Goal: Information Seeking & Learning: Check status

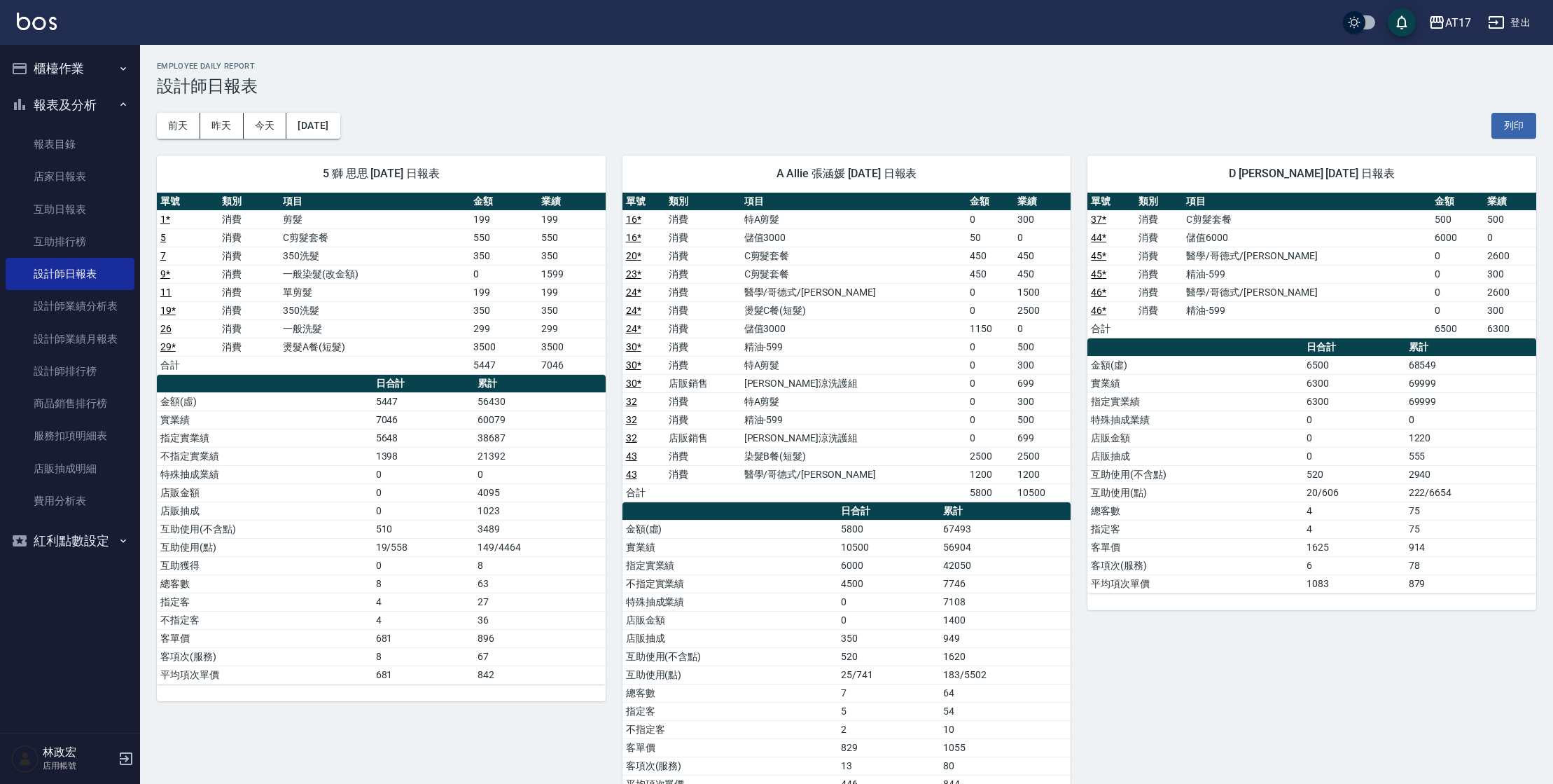
scroll to position [578, 0]
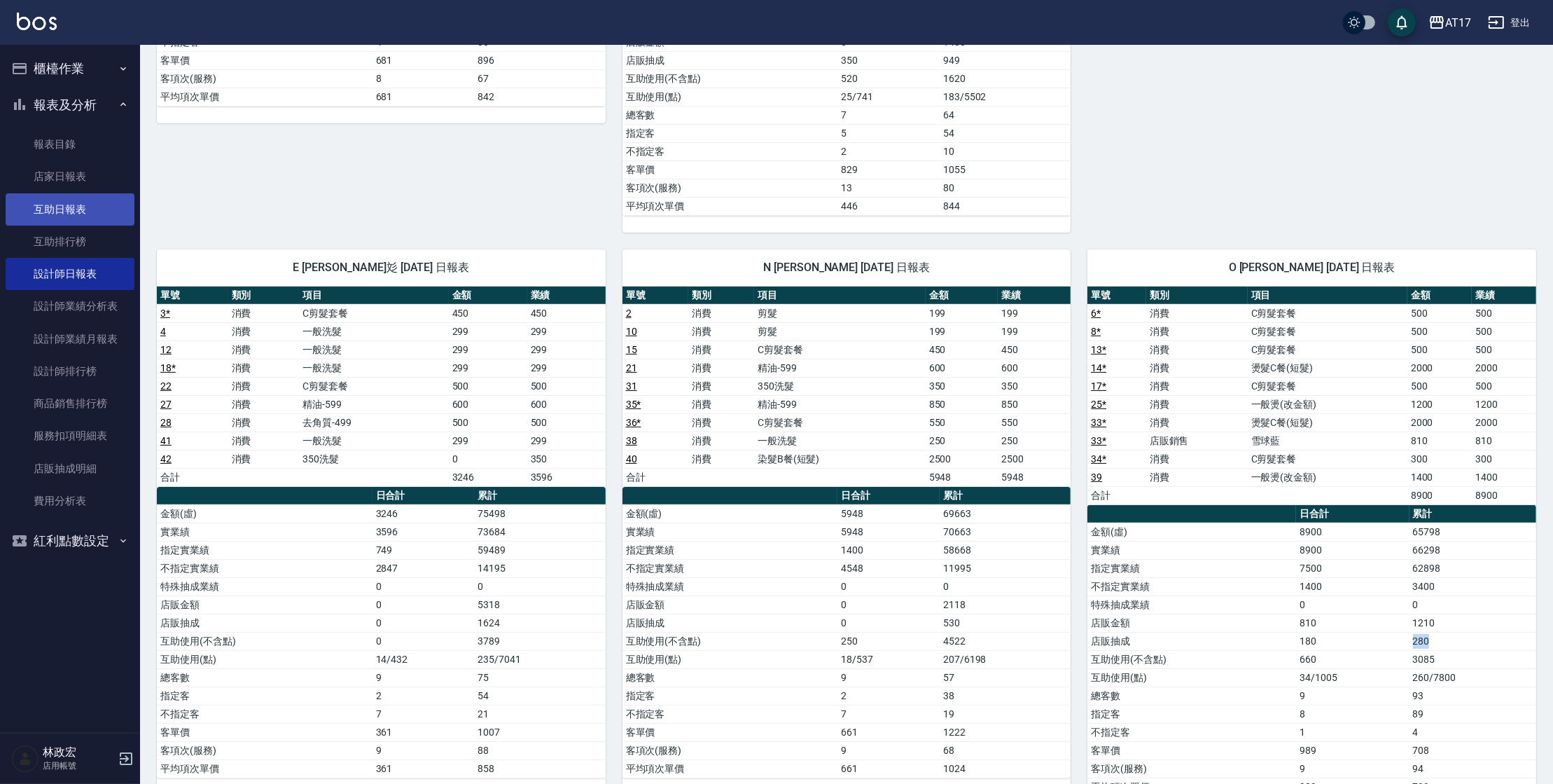
click at [97, 198] on link "互助日報表" at bounding box center [70, 210] width 129 height 32
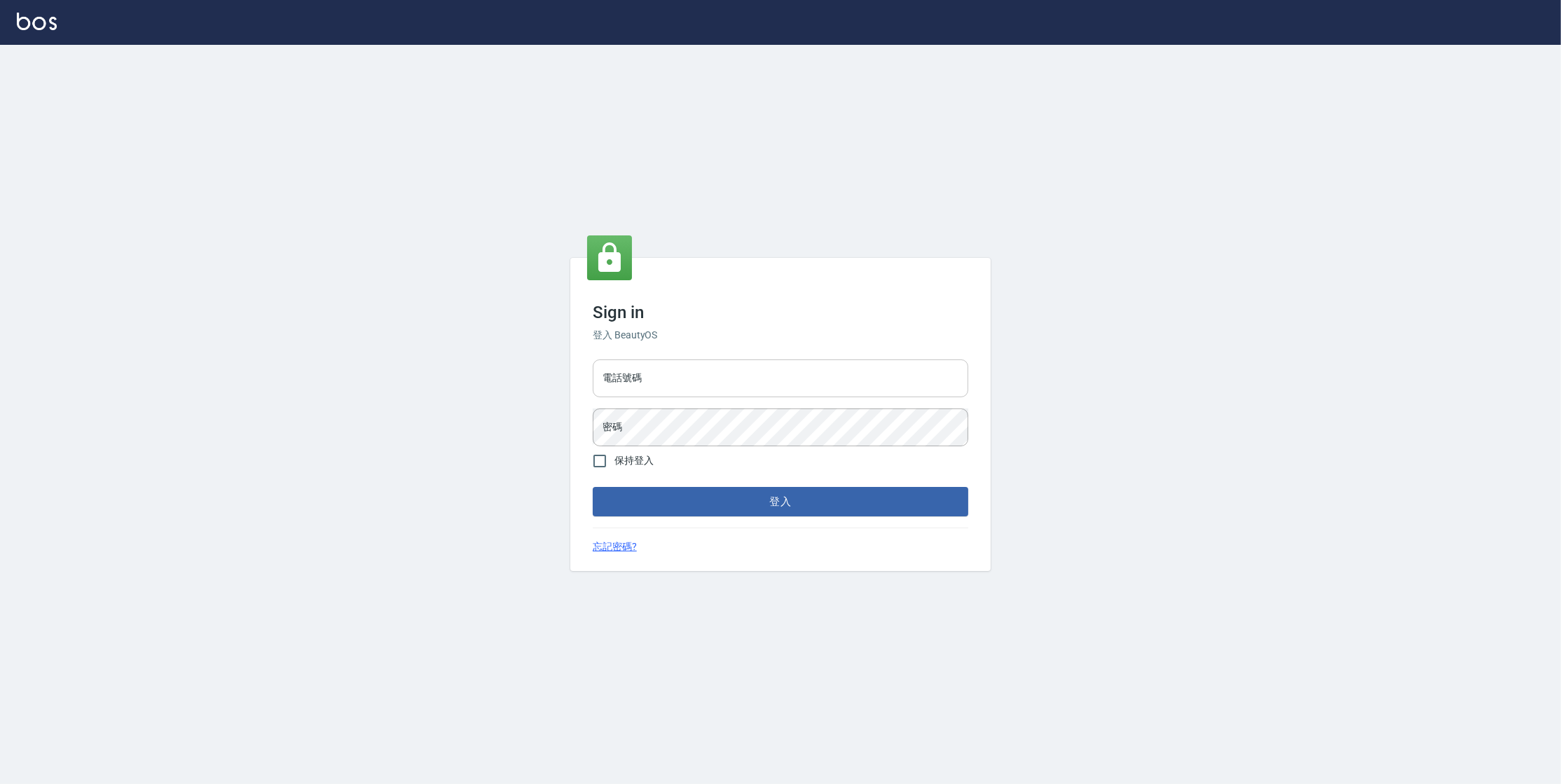
click at [665, 369] on input "電話號碼" at bounding box center [780, 378] width 375 height 38
type input "0977380821"
drag, startPoint x: 659, startPoint y: 368, endPoint x: 636, endPoint y: 372, distance: 23.3
click at [636, 372] on input "0977380821" at bounding box center [780, 378] width 375 height 38
drag, startPoint x: 650, startPoint y: 378, endPoint x: 607, endPoint y: 381, distance: 43.1
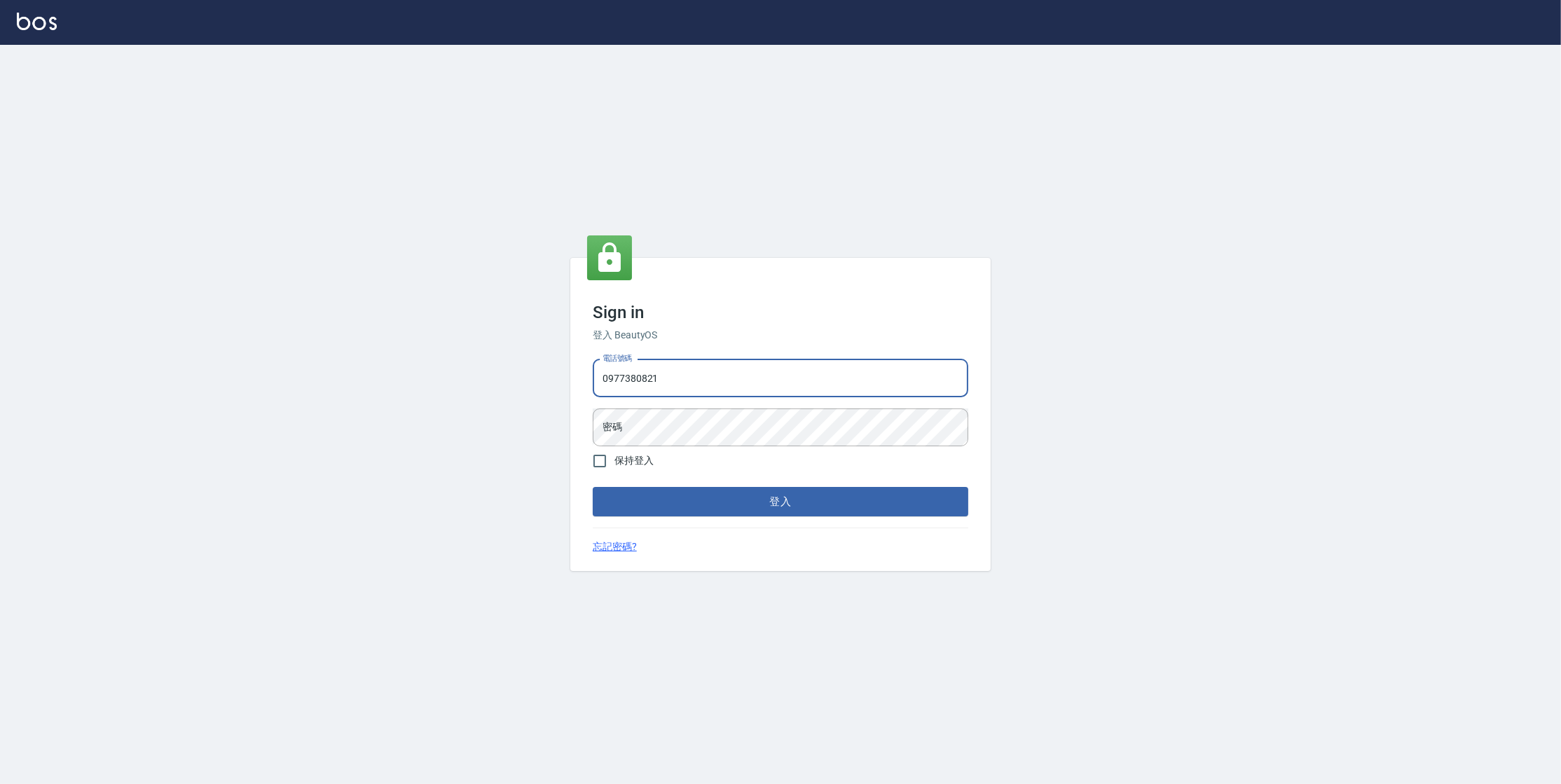
click at [607, 381] on input "0977380821" at bounding box center [780, 378] width 375 height 38
drag, startPoint x: 603, startPoint y: 381, endPoint x: 663, endPoint y: 380, distance: 60.0
click at [691, 381] on input "0977380821" at bounding box center [780, 378] width 375 height 38
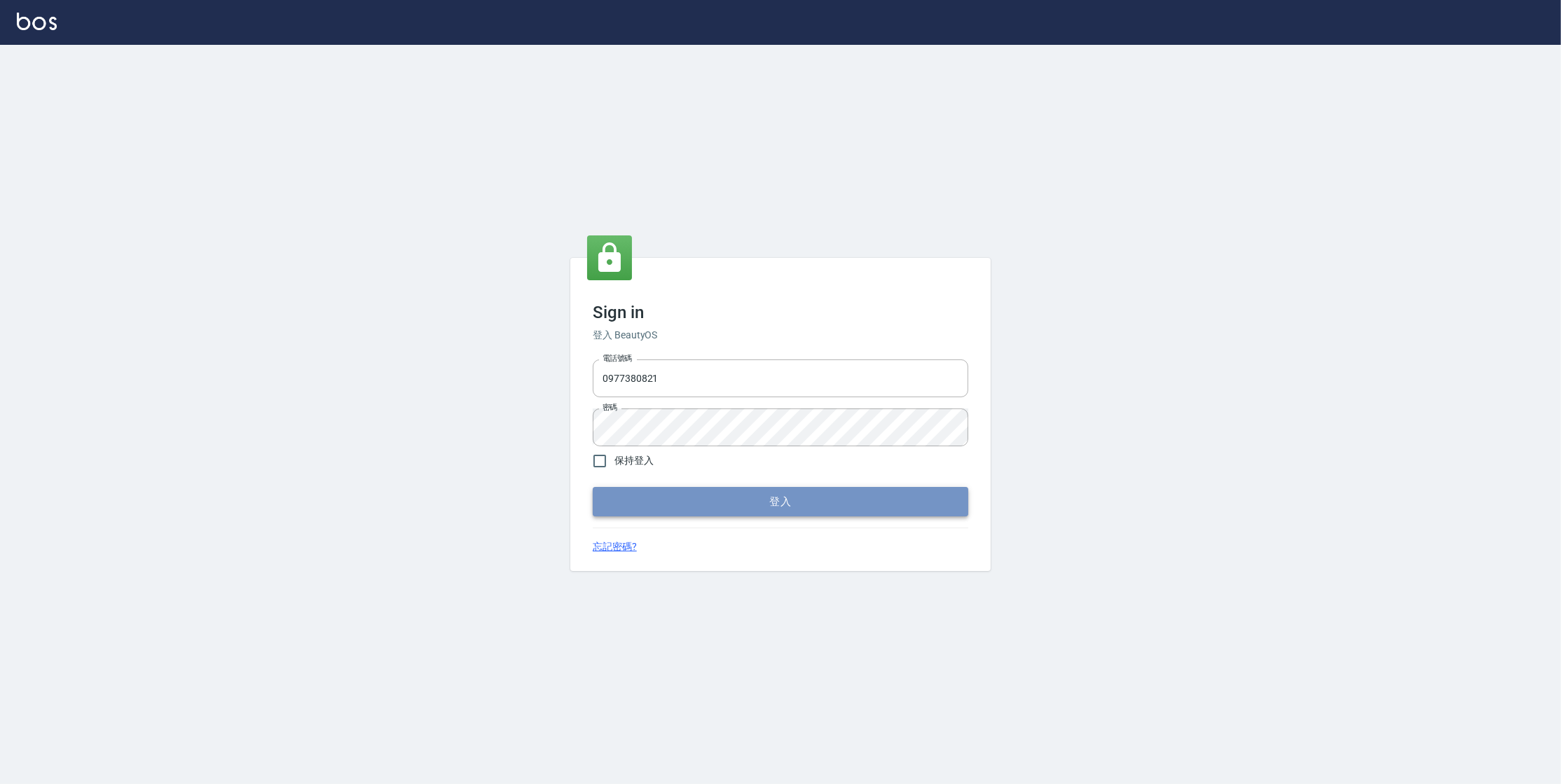
click at [702, 494] on button "登入" at bounding box center [780, 501] width 375 height 29
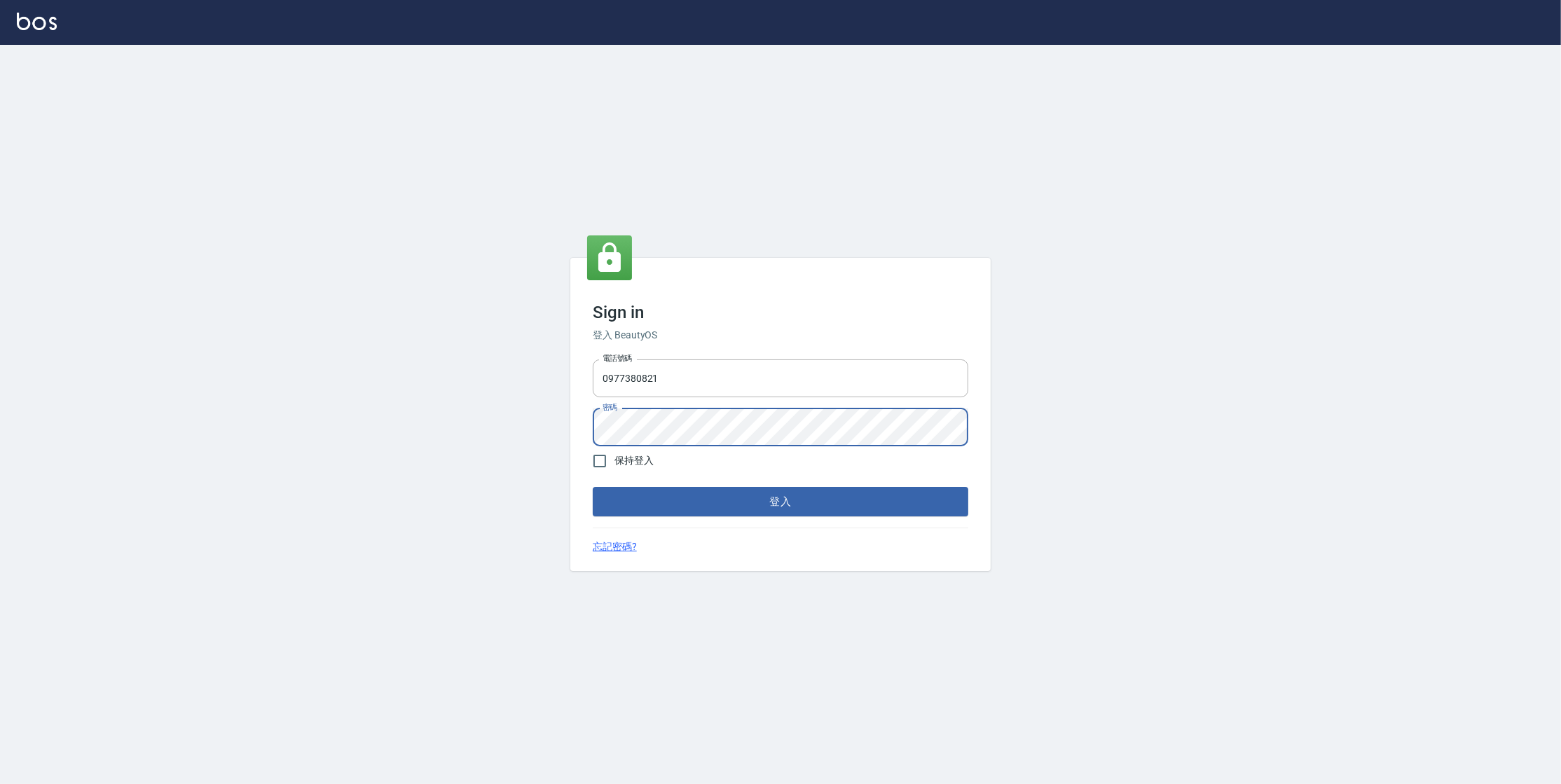
click at [592, 487] on button "登入" at bounding box center [780, 501] width 375 height 29
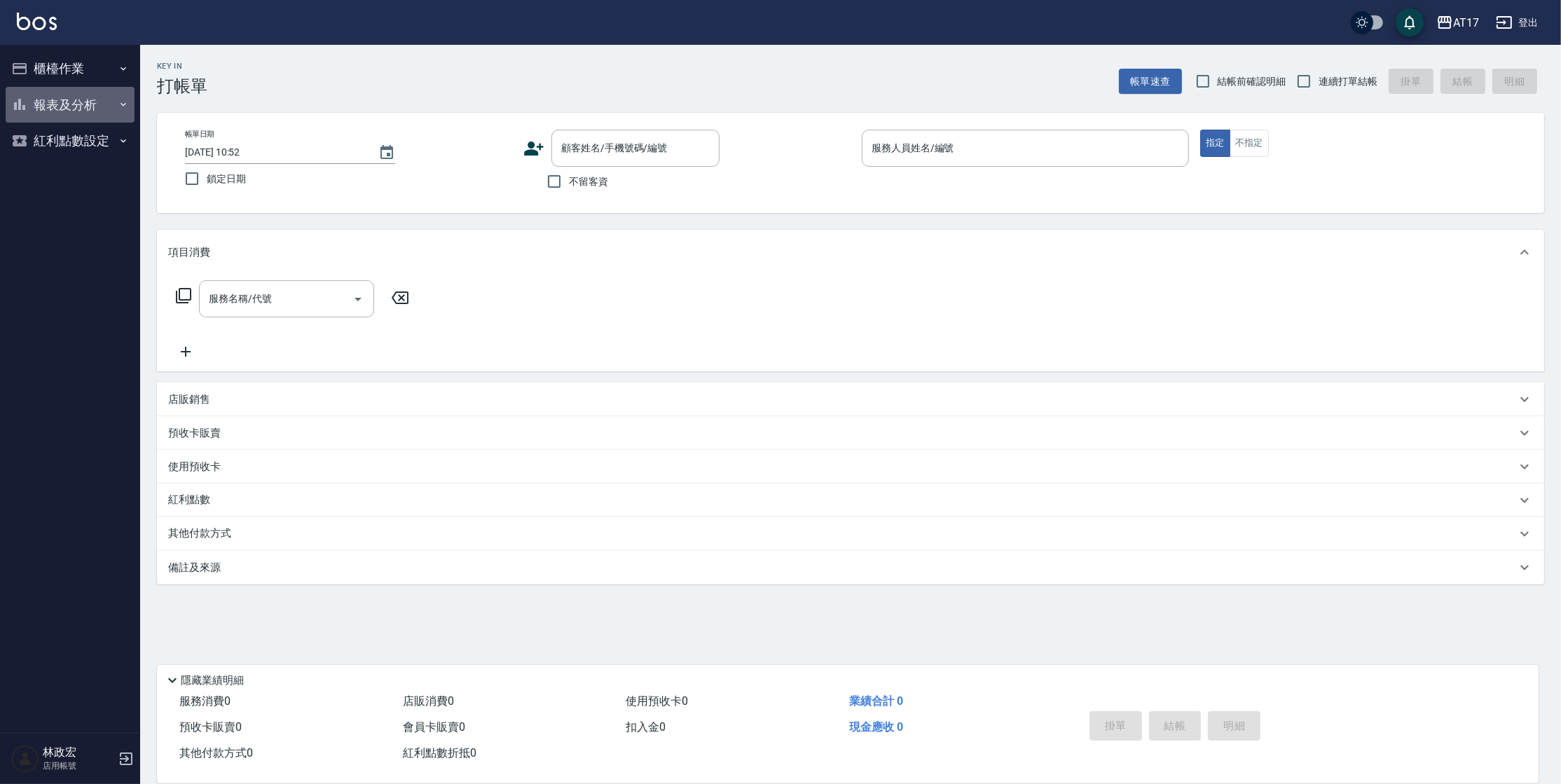
click at [116, 92] on button "報表及分析" at bounding box center [70, 104] width 129 height 37
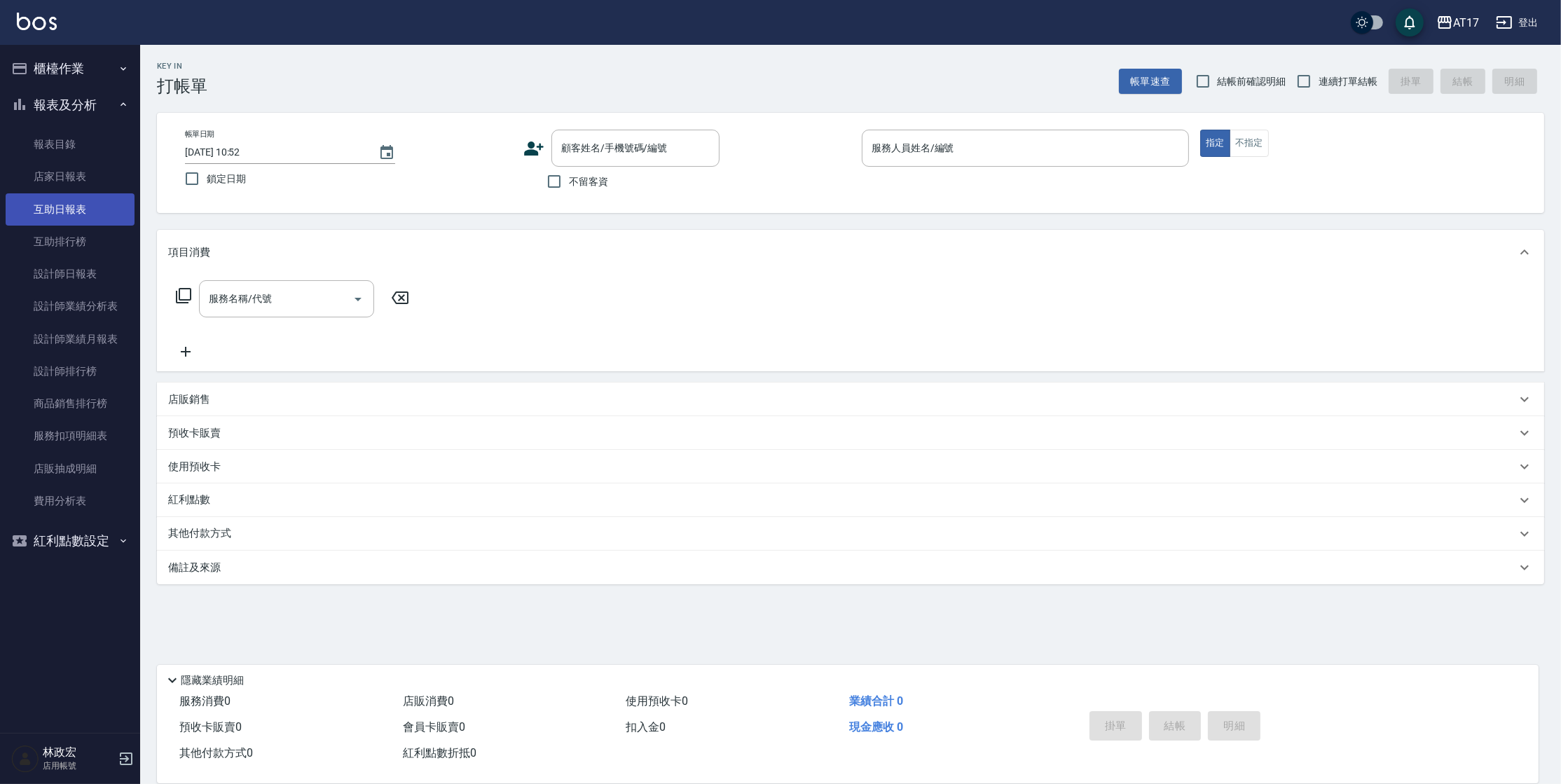
click at [111, 202] on link "互助日報表" at bounding box center [70, 210] width 129 height 32
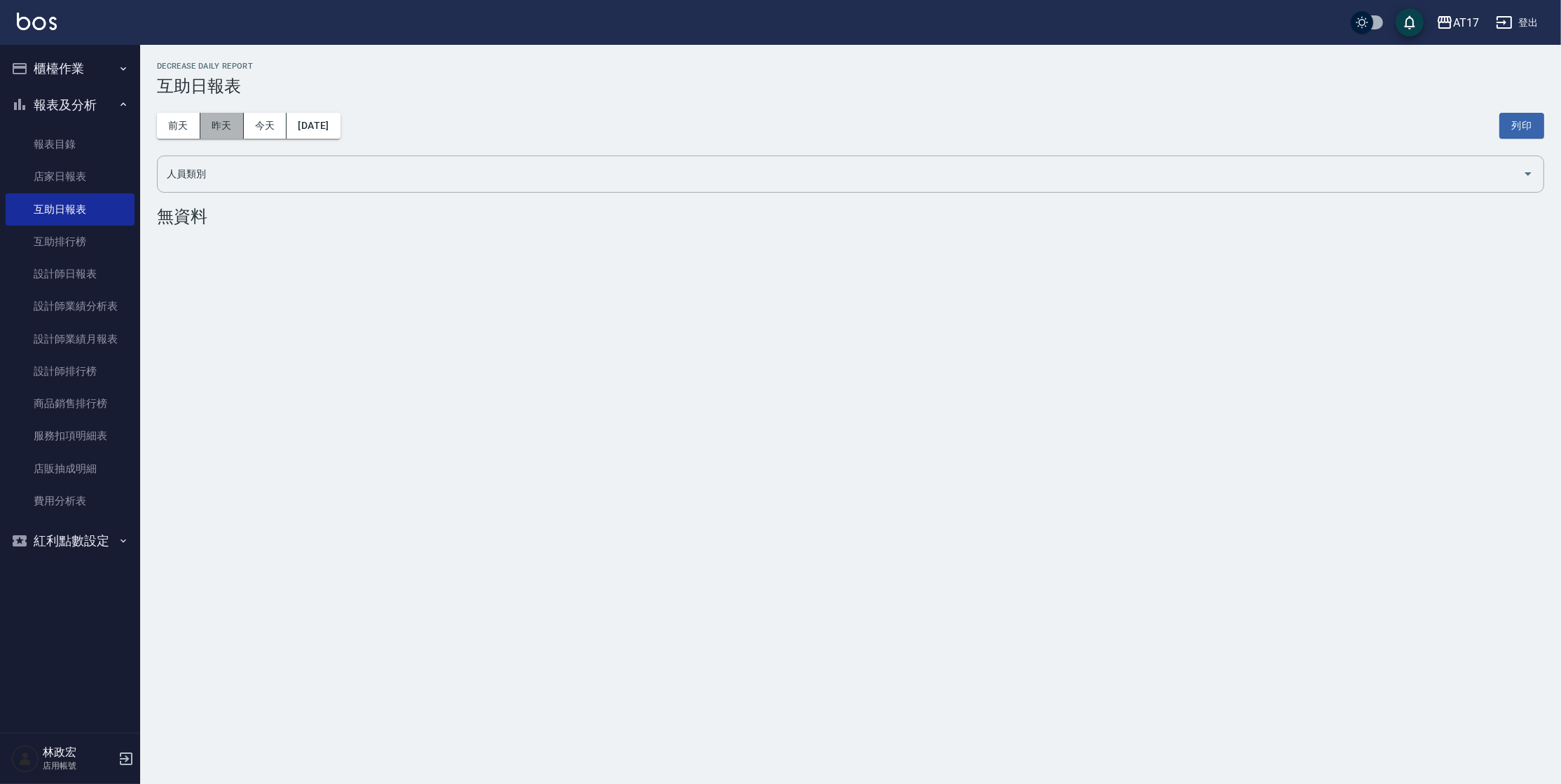
click at [213, 119] on button "昨天" at bounding box center [222, 126] width 43 height 26
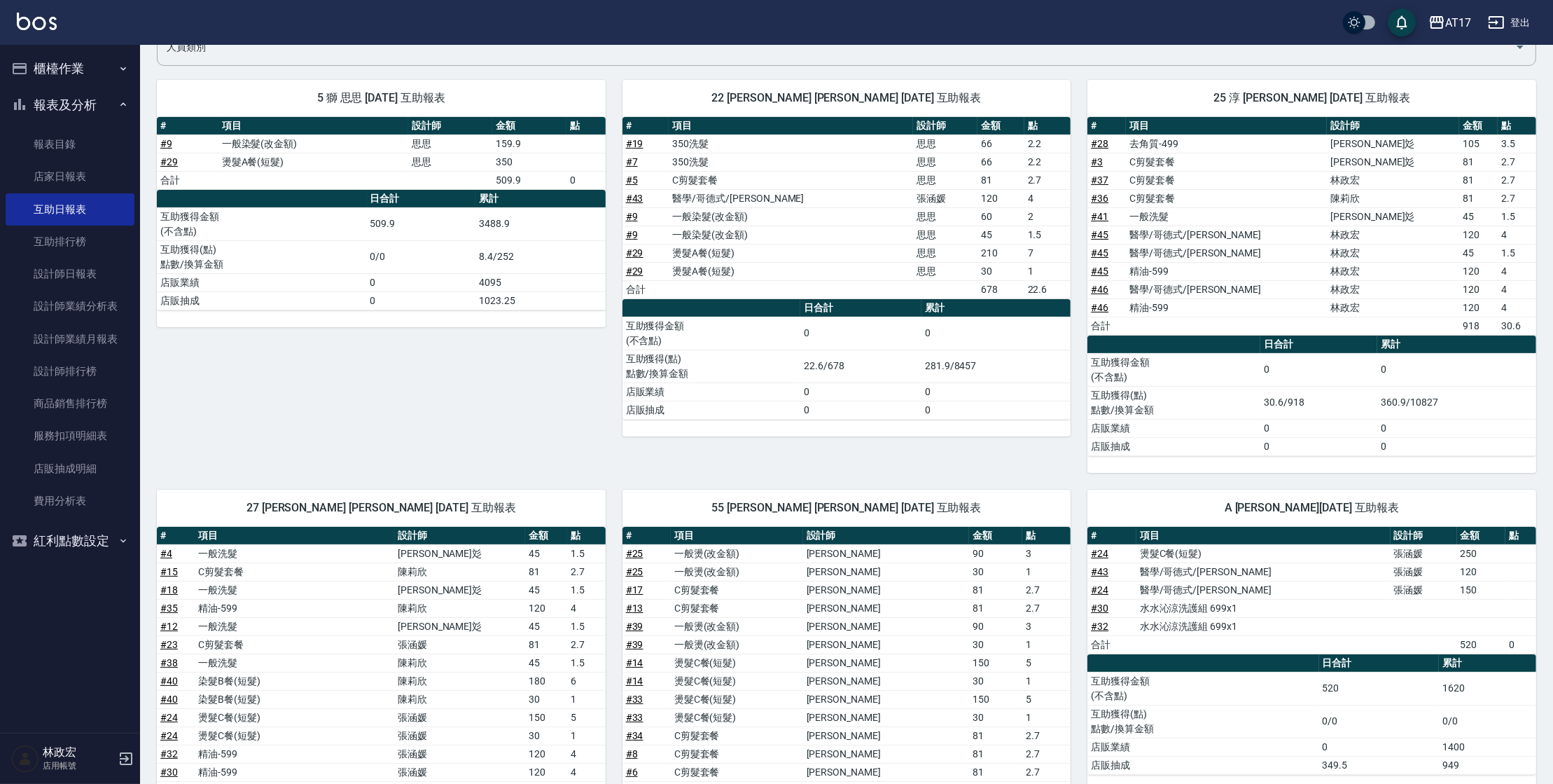
scroll to position [130, 0]
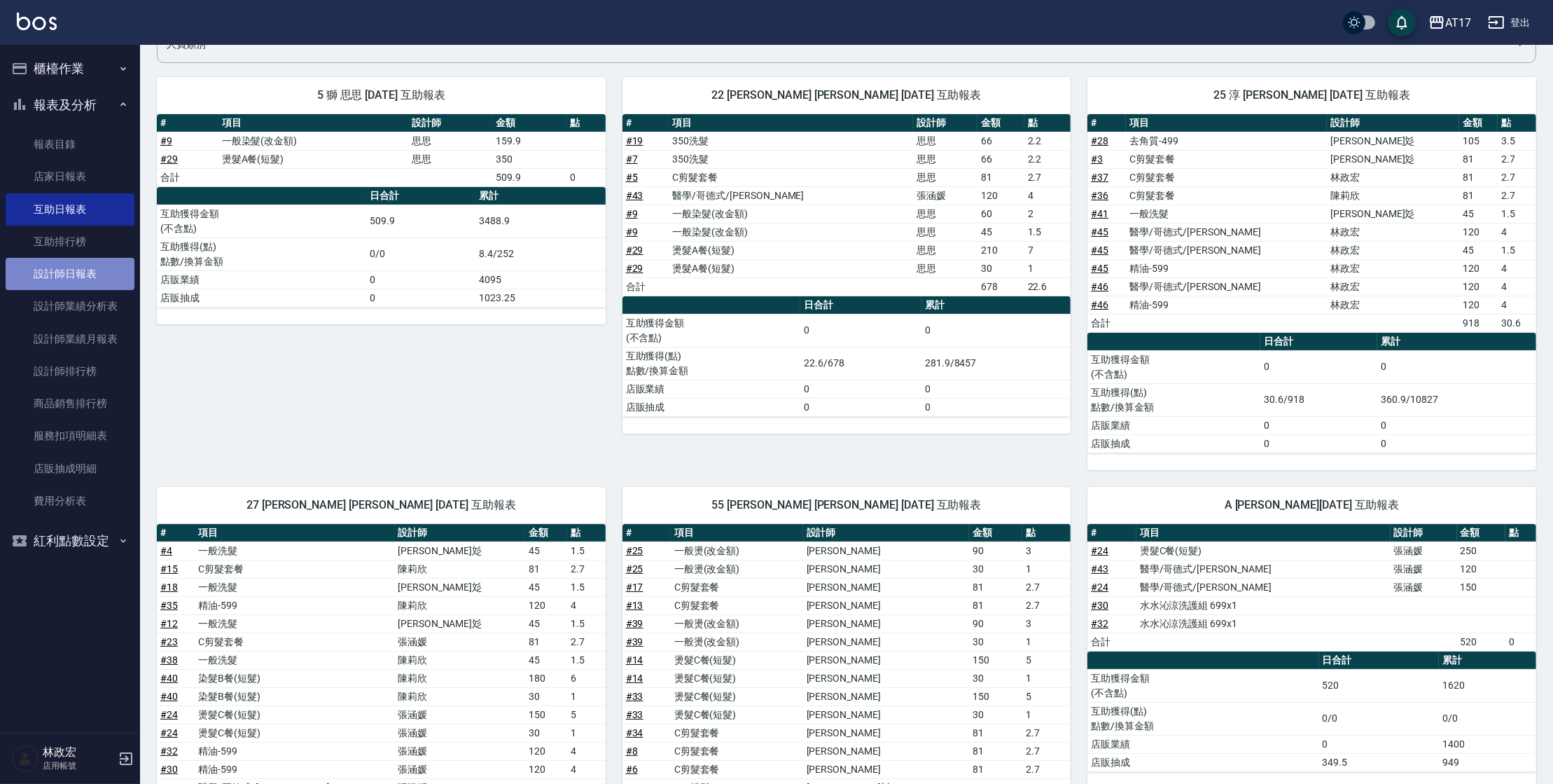
click at [96, 272] on link "設計師日報表" at bounding box center [70, 274] width 129 height 32
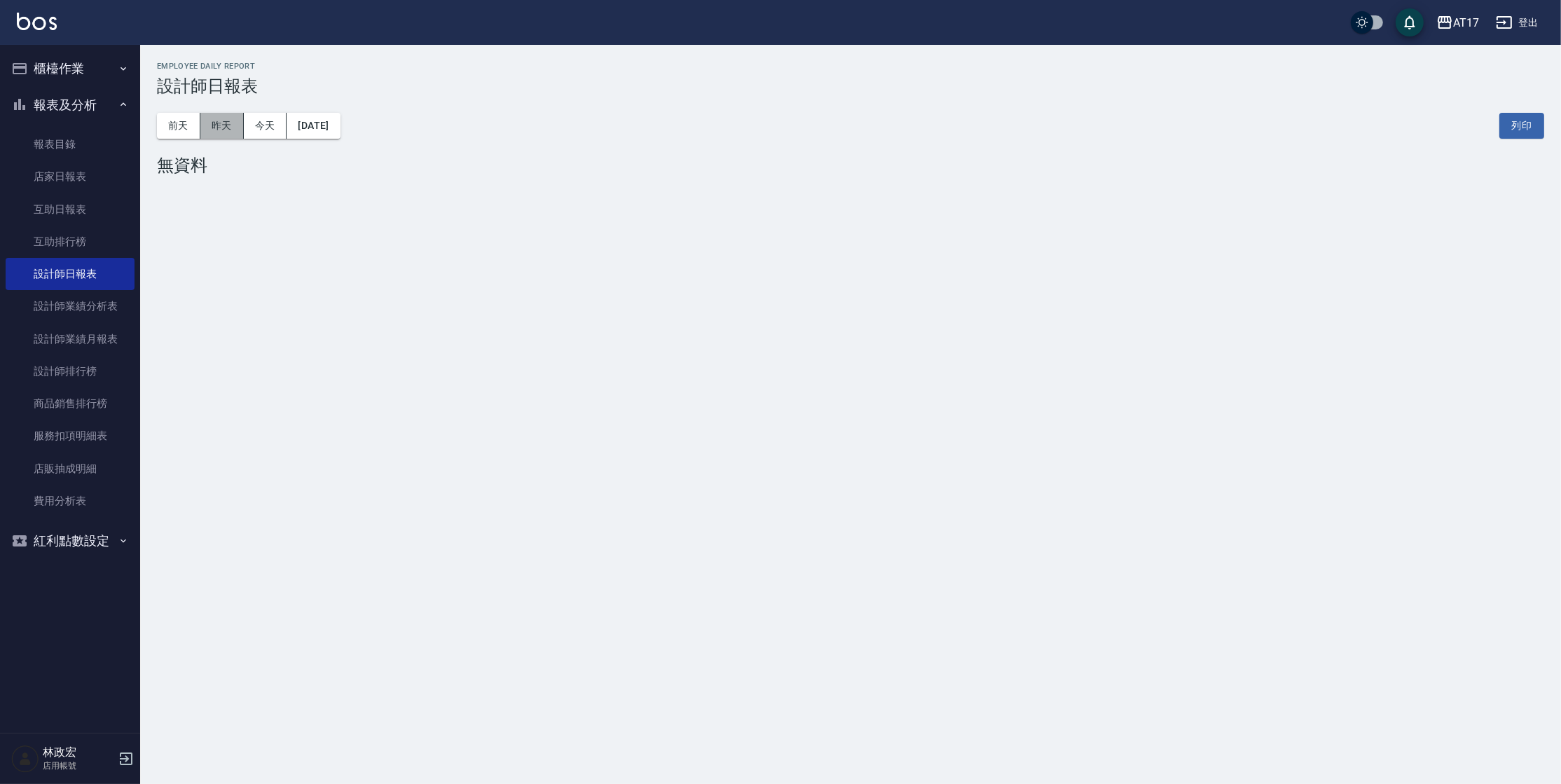
click at [236, 128] on button "昨天" at bounding box center [222, 126] width 43 height 26
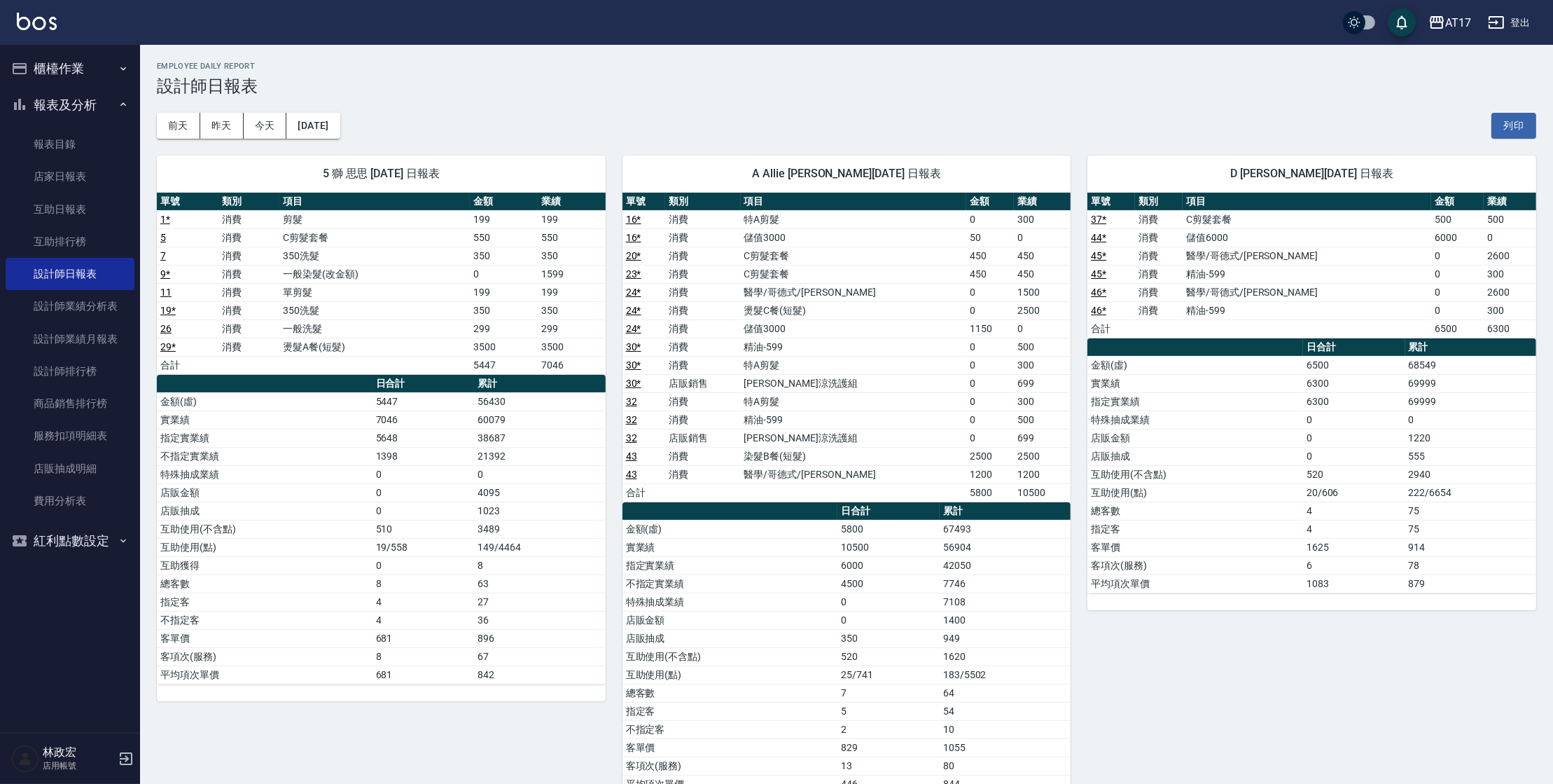
click at [1355, 663] on div "D [PERSON_NAME][DATE] 日報表 單號 類別 項目 金額 業績 37 * 消費 C剪髮套餐 500 500 44 * 消費 儲值6000 6…" at bounding box center [1303, 475] width 465 height 671
click at [171, 133] on button "前天" at bounding box center [179, 126] width 43 height 26
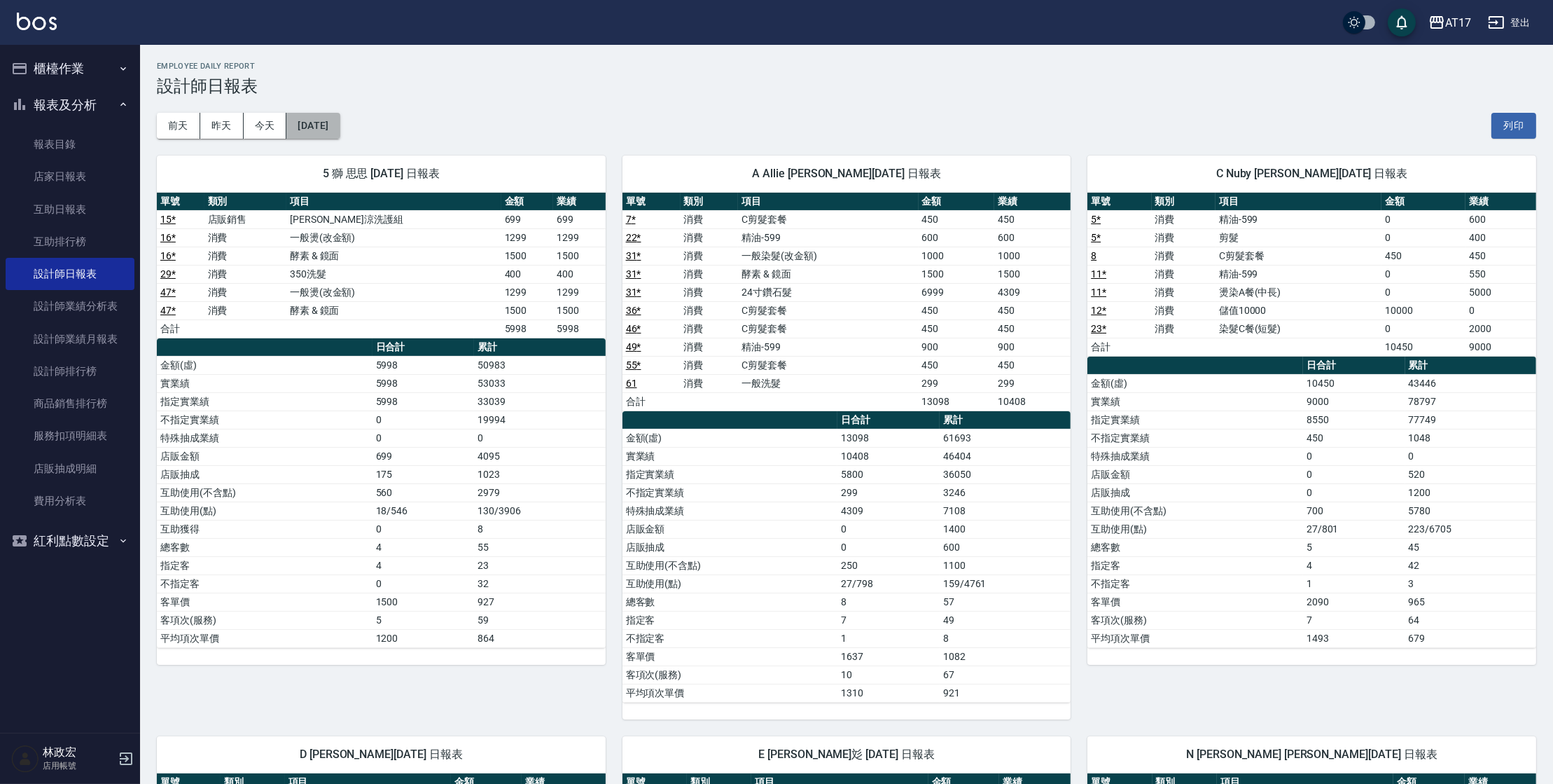
click at [339, 133] on button "[DATE]" at bounding box center [313, 126] width 54 height 26
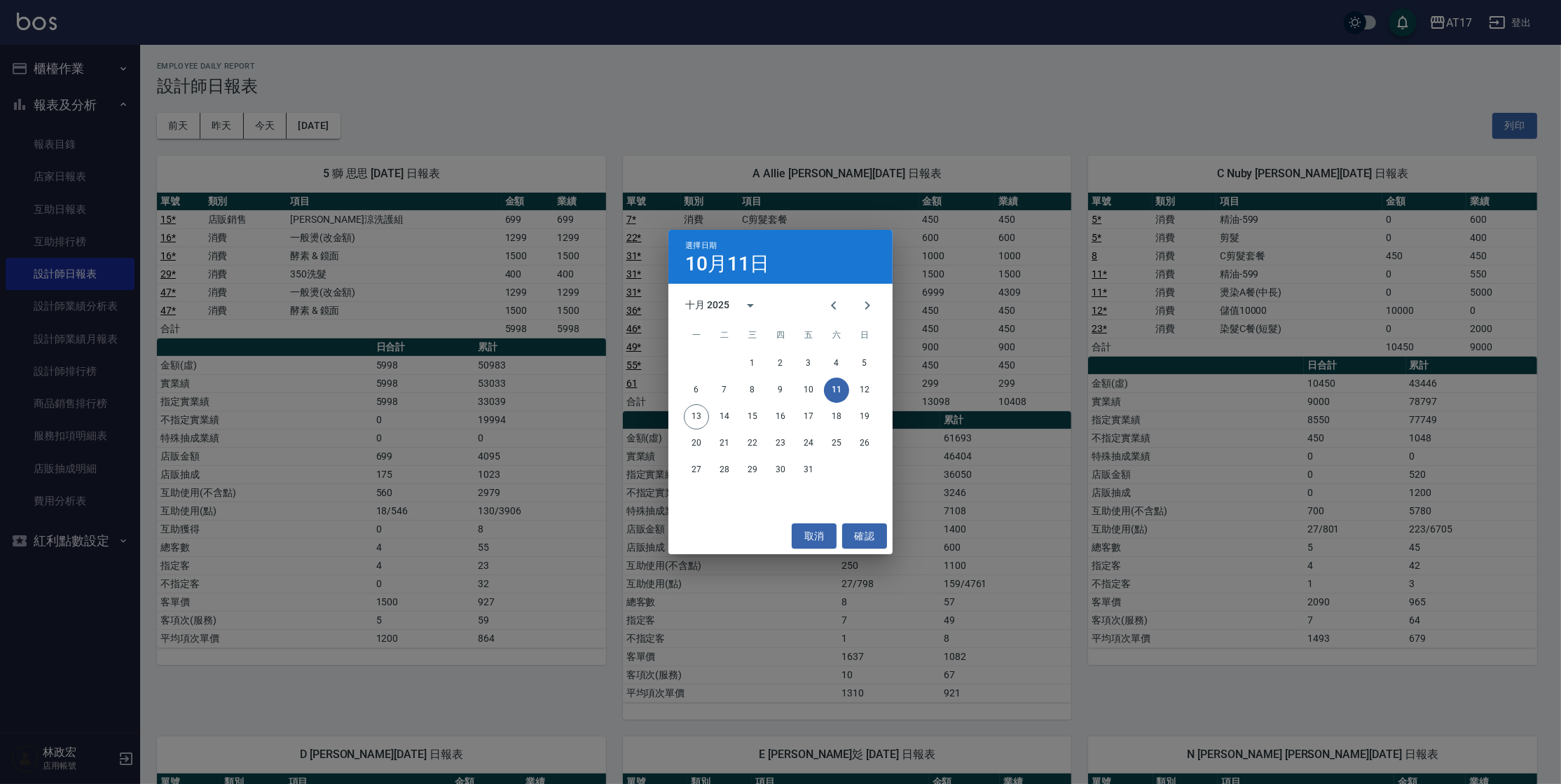
click at [922, 119] on div "選擇日期 [DATE] 十月 2025 一 二 三 四 五 六 日 1 2 3 4 5 6 7 8 9 10 11 12 13 14 15 16 17 18 …" at bounding box center [780, 392] width 1561 height 784
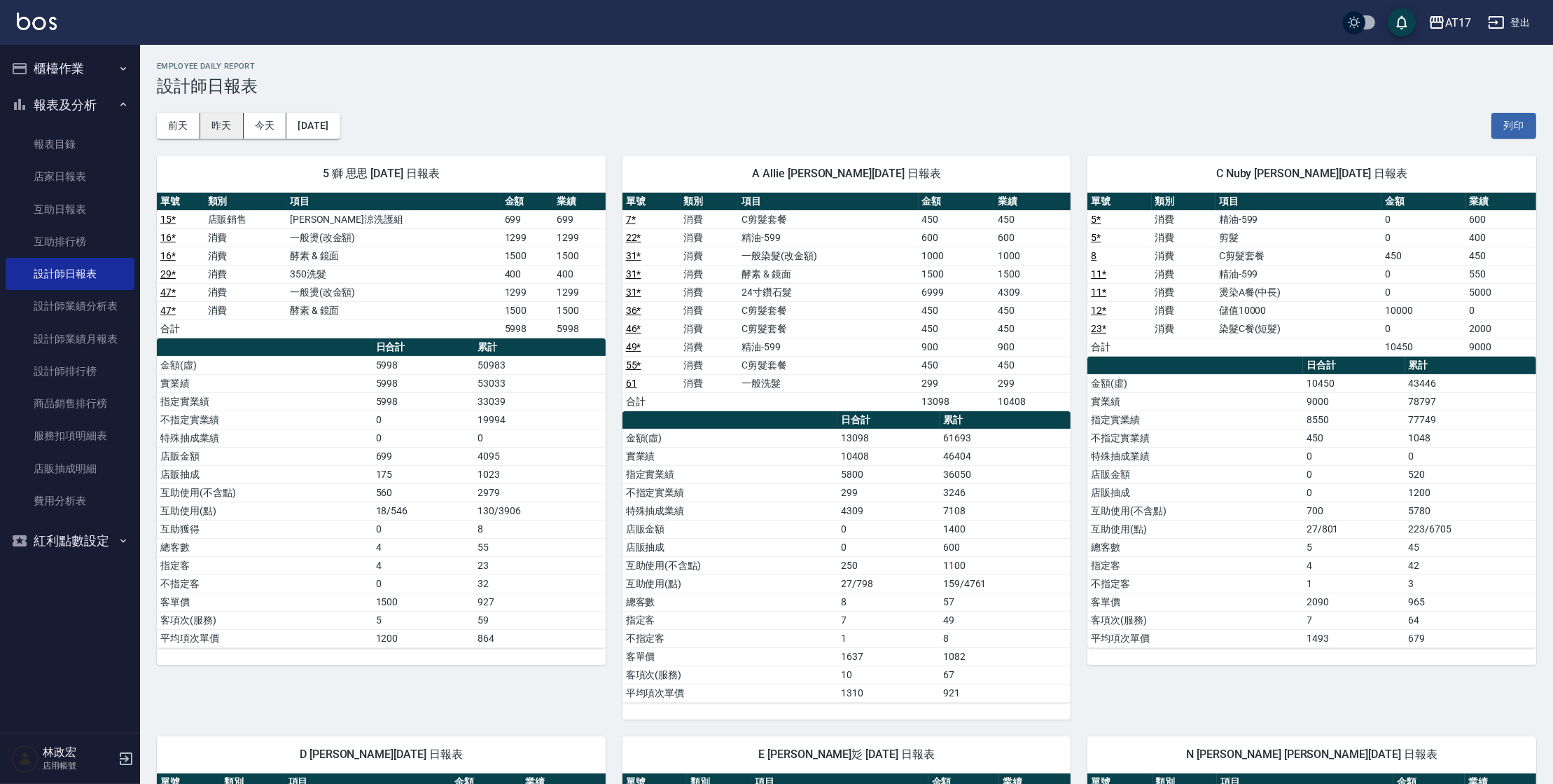
click at [216, 119] on button "昨天" at bounding box center [222, 126] width 43 height 26
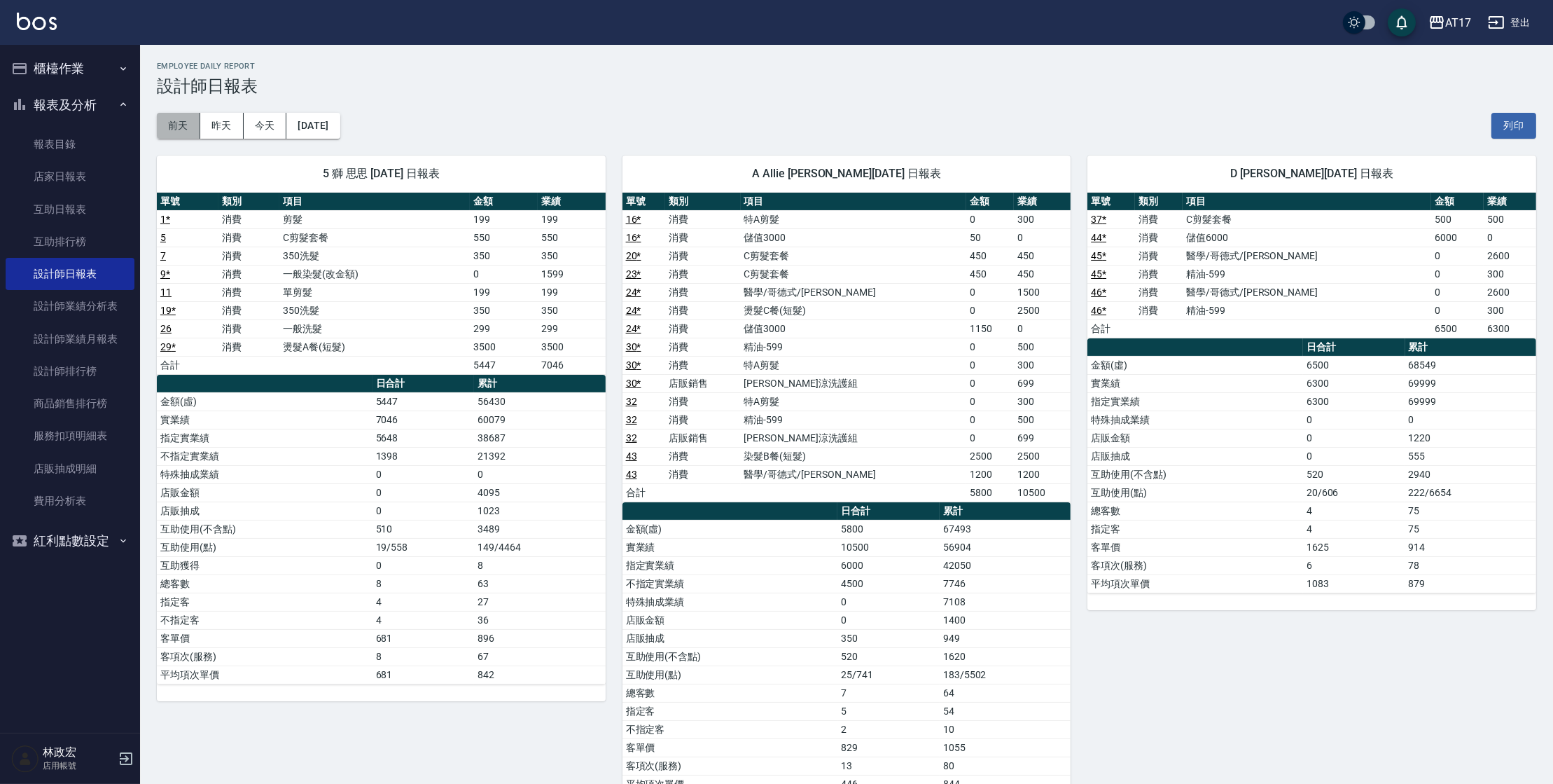
click at [177, 125] on button "前天" at bounding box center [179, 126] width 43 height 26
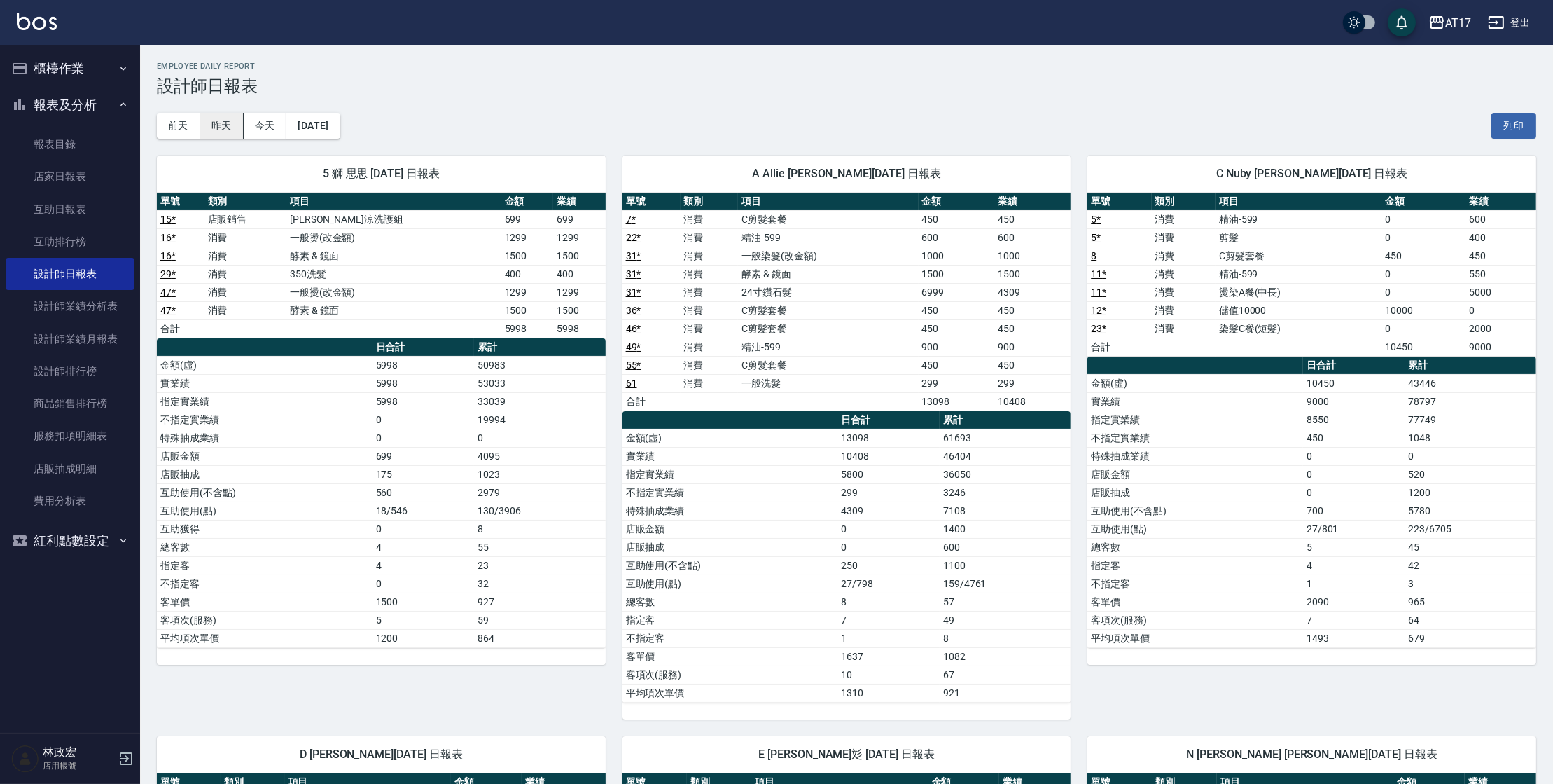
click at [224, 131] on button "昨天" at bounding box center [222, 126] width 43 height 26
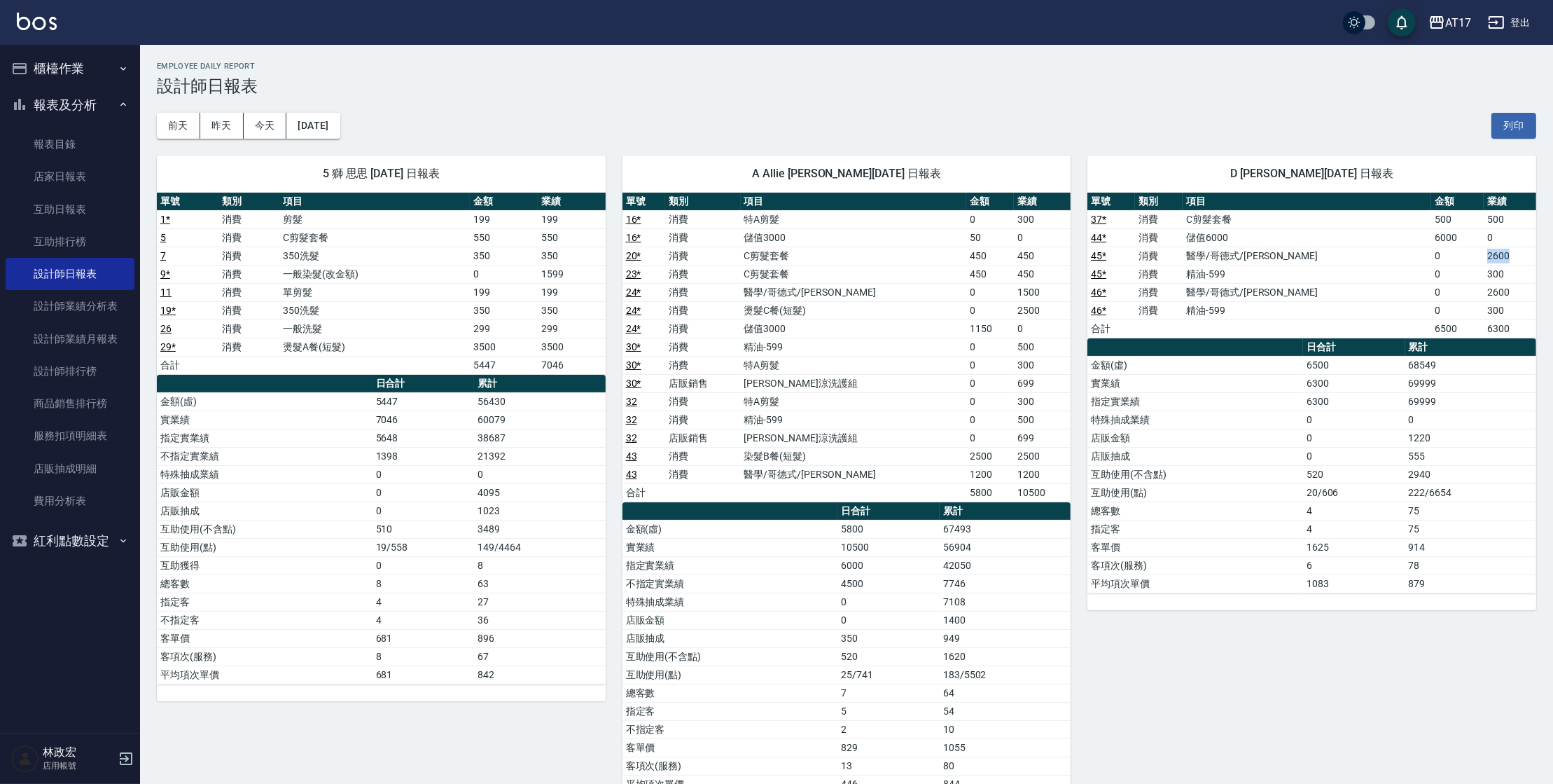
drag, startPoint x: 1471, startPoint y: 256, endPoint x: 1510, endPoint y: 255, distance: 39.0
click at [1510, 255] on td "2600" at bounding box center [1511, 255] width 53 height 18
click at [1512, 259] on td "2600" at bounding box center [1511, 255] width 53 height 18
